Goal: Register for event/course

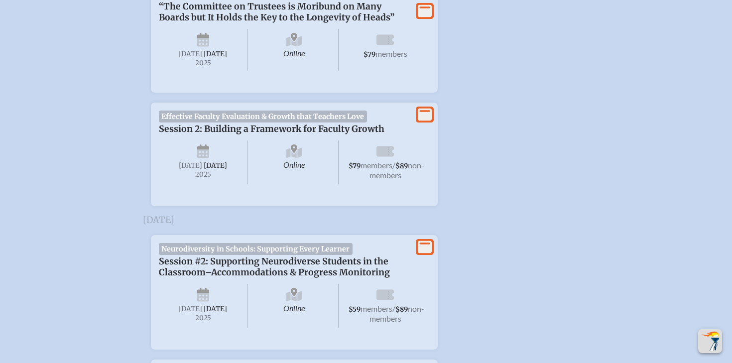
scroll to position [717, 0]
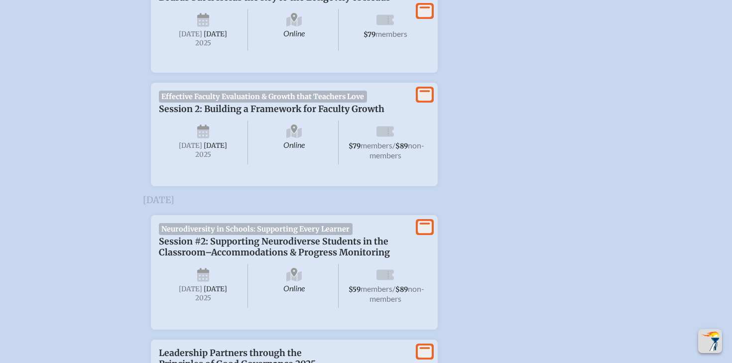
click at [277, 103] on span "Effective Faculty Evaluation & Growth that Teachers Love" at bounding box center [263, 97] width 208 height 12
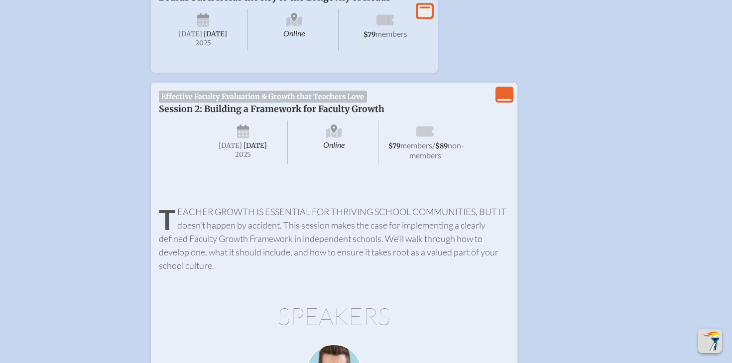
click at [243, 150] on span "[DATE]" at bounding box center [254, 145] width 23 height 8
click at [242, 163] on span "[DATE]" at bounding box center [243, 142] width 89 height 44
click at [279, 144] on span "[DATE]" at bounding box center [243, 142] width 89 height 44
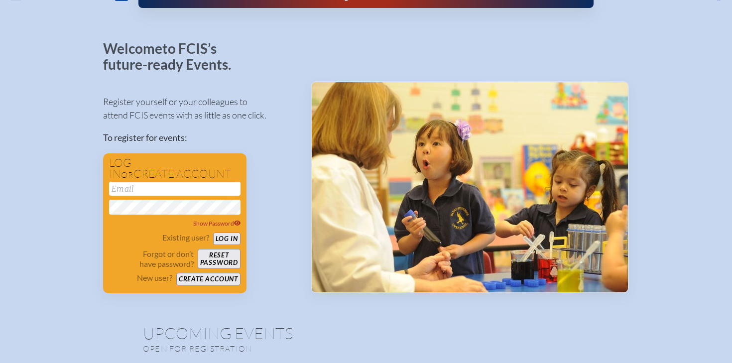
scroll to position [0, 0]
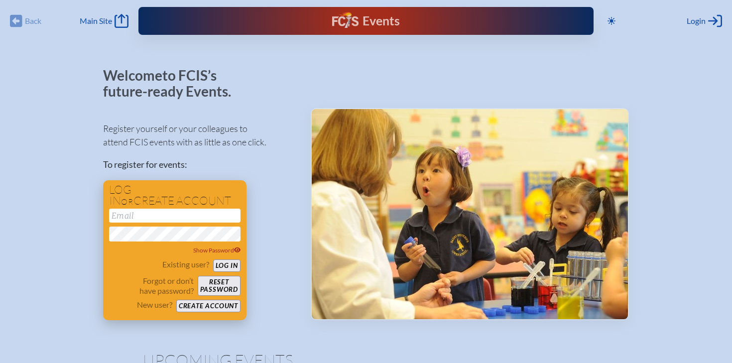
click at [155, 225] on div "Show Password" at bounding box center [174, 232] width 131 height 47
click at [155, 221] on input "email" at bounding box center [174, 216] width 131 height 14
